Goal: Check status

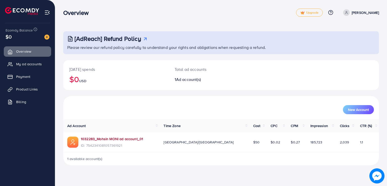
click at [102, 138] on link "1032283_Mohsin MONI ad account_01" at bounding box center [112, 138] width 62 height 5
click at [33, 86] on link "Product Links" at bounding box center [27, 89] width 47 height 10
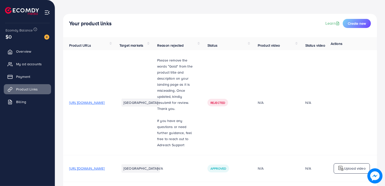
scroll to position [8, 0]
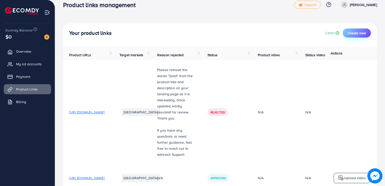
click at [358, 35] on span "Create new" at bounding box center [357, 32] width 18 height 5
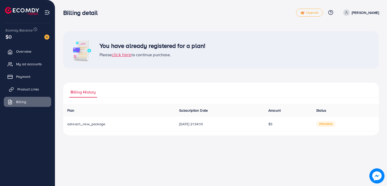
click at [29, 89] on span "Product Links" at bounding box center [28, 89] width 22 height 5
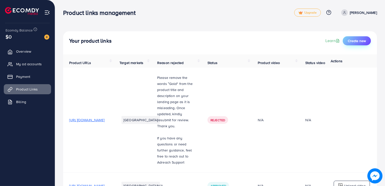
click at [357, 38] on span "Create new" at bounding box center [357, 40] width 18 height 5
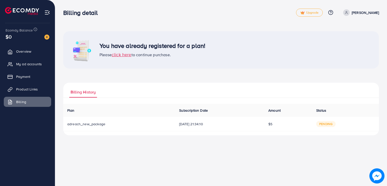
drag, startPoint x: 291, startPoint y: 127, endPoint x: 245, endPoint y: 127, distance: 46.3
click at [245, 127] on tr "adreach_new_package [DATE] 21:34:10 $5 pending" at bounding box center [220, 124] width 315 height 14
click at [281, 141] on div "You have already registered for a plan! Please click here to continue purchase.…" at bounding box center [221, 71] width 332 height 143
click at [91, 124] on span "adreach_new_package" at bounding box center [86, 123] width 38 height 5
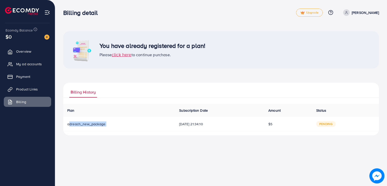
click at [91, 124] on span "adreach_new_package" at bounding box center [86, 123] width 38 height 5
click at [115, 127] on td "adreach_new_package" at bounding box center [119, 124] width 112 height 14
click at [103, 125] on span "adreach_new_package" at bounding box center [86, 123] width 38 height 5
click at [119, 127] on td "adreach_new_package" at bounding box center [119, 124] width 112 height 14
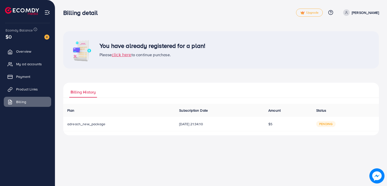
click at [89, 124] on span "adreach_new_package" at bounding box center [86, 123] width 38 height 5
click at [334, 129] on td "pending" at bounding box center [345, 124] width 67 height 14
click at [126, 56] on span "click here" at bounding box center [122, 54] width 20 height 6
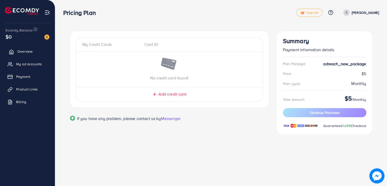
click at [20, 53] on span "Overview" at bounding box center [24, 51] width 15 height 5
